Goal: Information Seeking & Learning: Learn about a topic

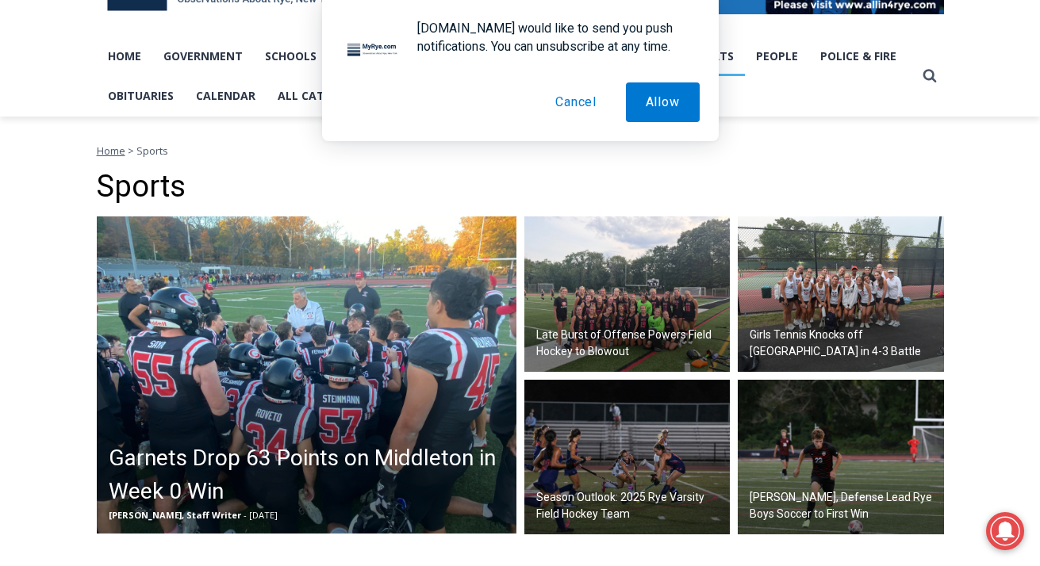
click at [616, 332] on h2 "Late Burst of Offense Powers Field Hockey to Blowout" at bounding box center [631, 343] width 190 height 33
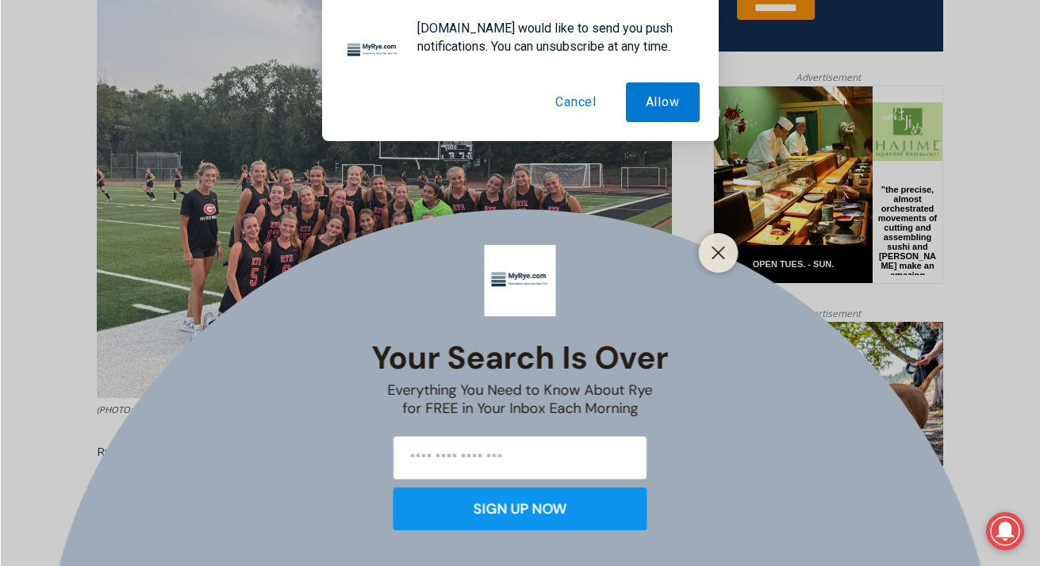
click at [590, 100] on button "Cancel" at bounding box center [576, 103] width 81 height 40
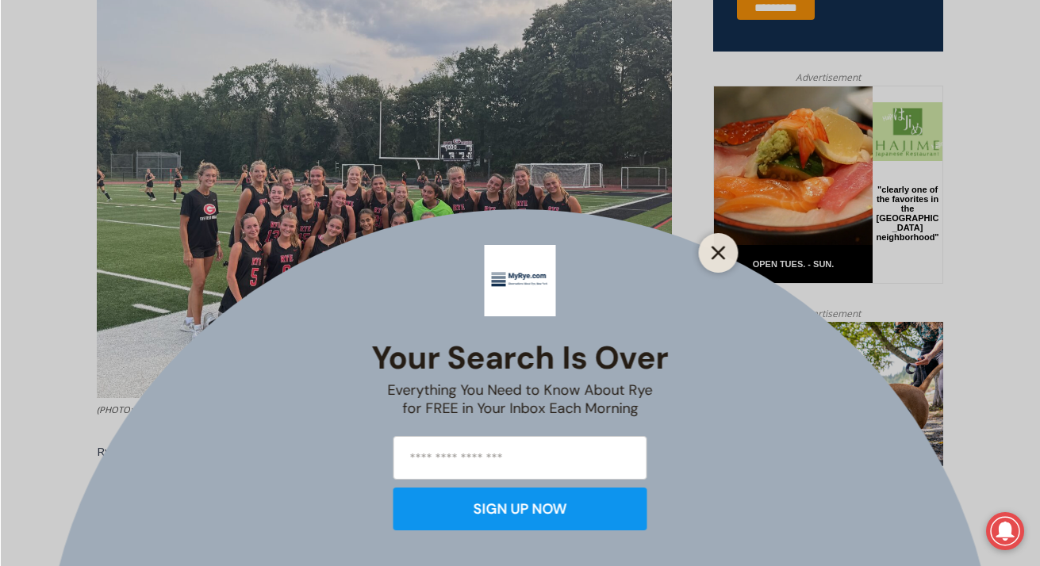
click at [718, 249] on icon "Close" at bounding box center [719, 253] width 14 height 14
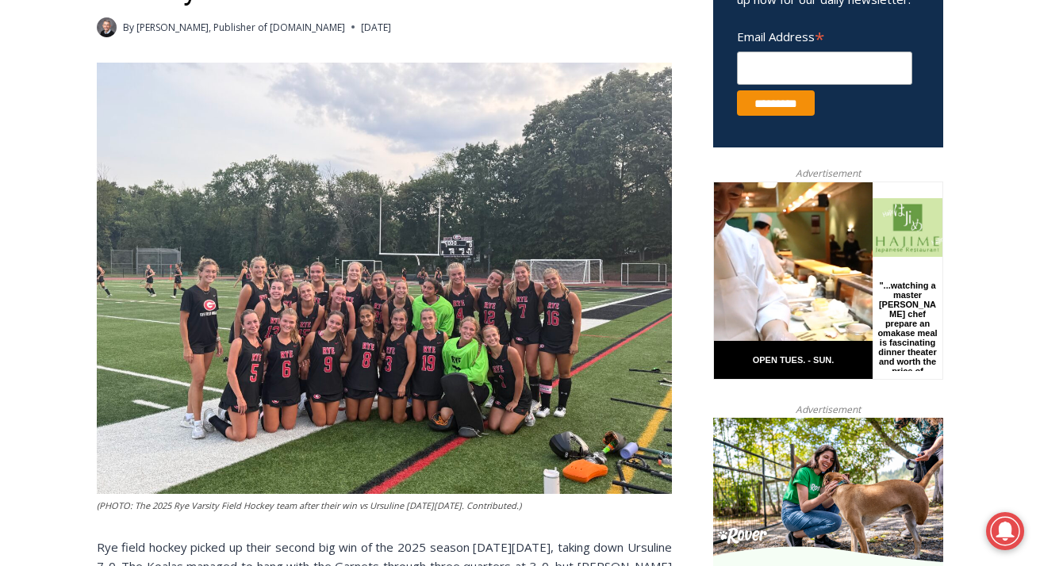
scroll to position [628, 0]
